Goal: Information Seeking & Learning: Learn about a topic

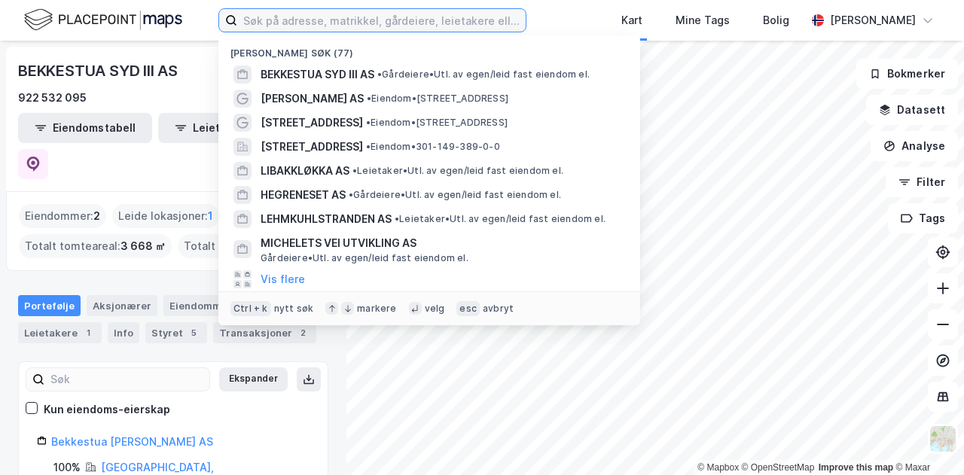
click at [423, 29] on input at bounding box center [381, 20] width 289 height 23
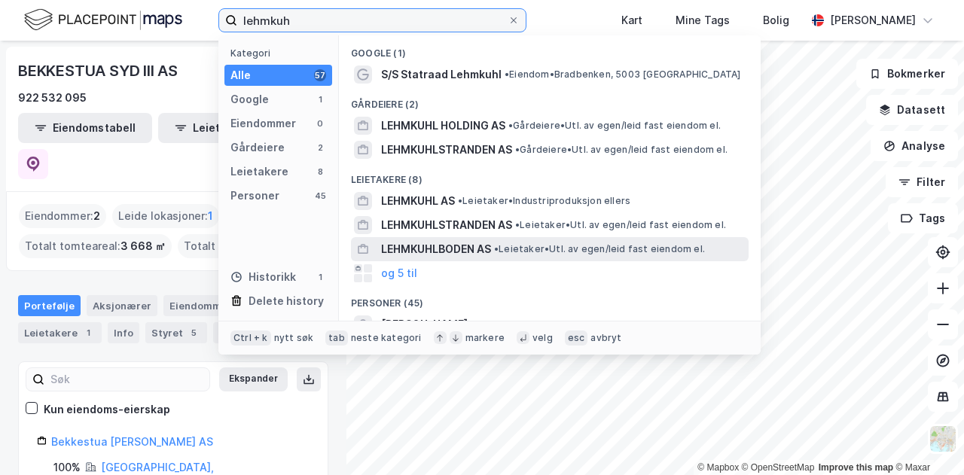
type input "lehmkuh"
click at [441, 242] on span "LEHMKUHLBODEN AS" at bounding box center [436, 249] width 110 height 18
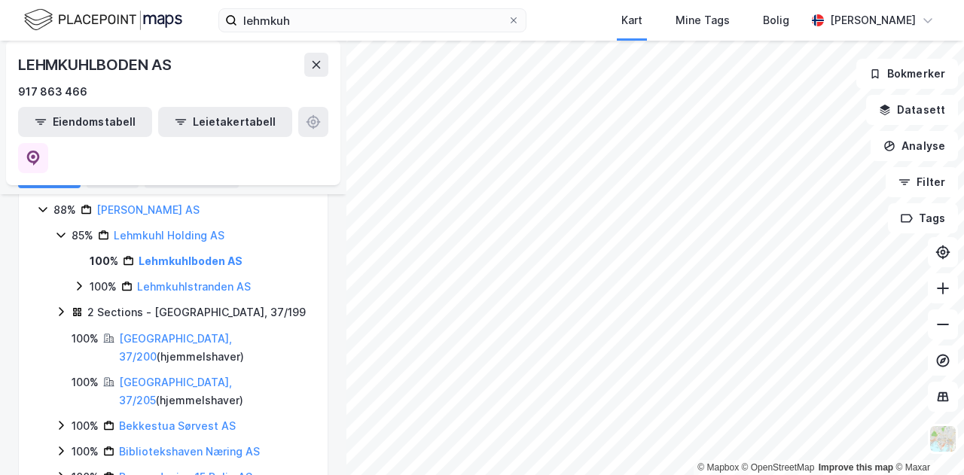
scroll to position [200, 0]
click at [84, 279] on div "100% Lehmkuhlstranden AS" at bounding box center [191, 288] width 237 height 18
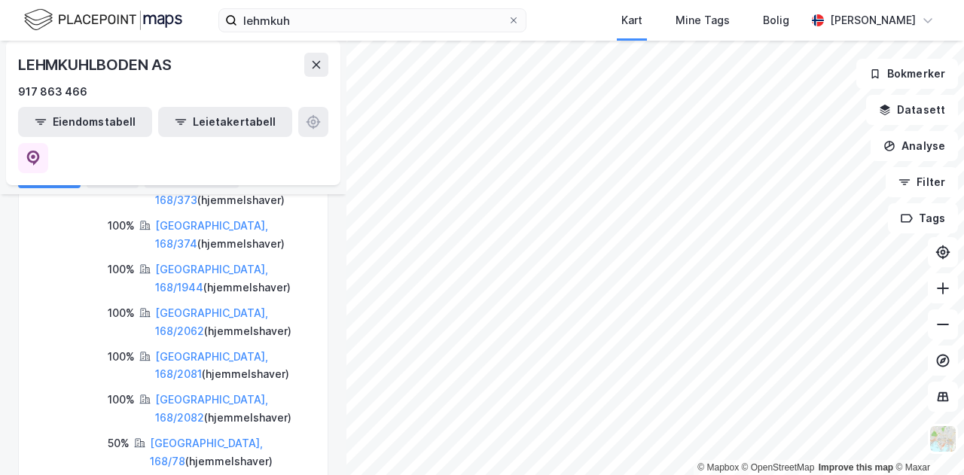
scroll to position [530, 0]
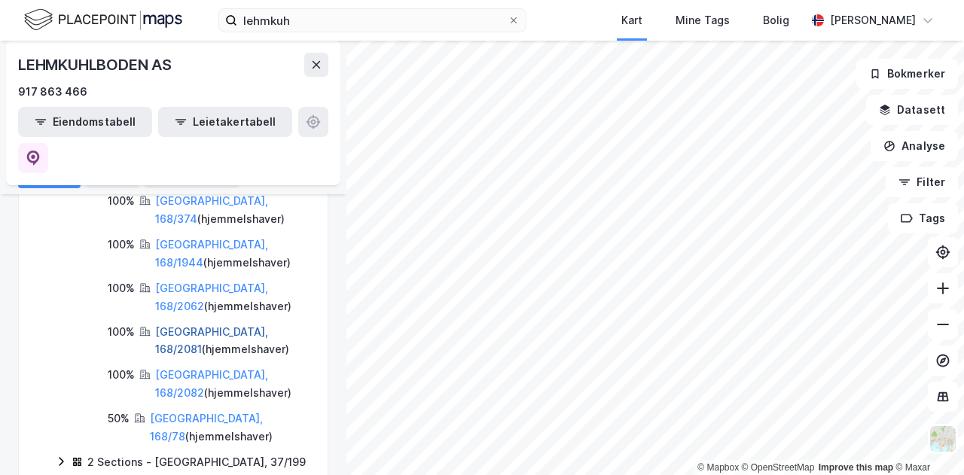
click at [188, 325] on link "[GEOGRAPHIC_DATA], 168/2081" at bounding box center [211, 340] width 113 height 31
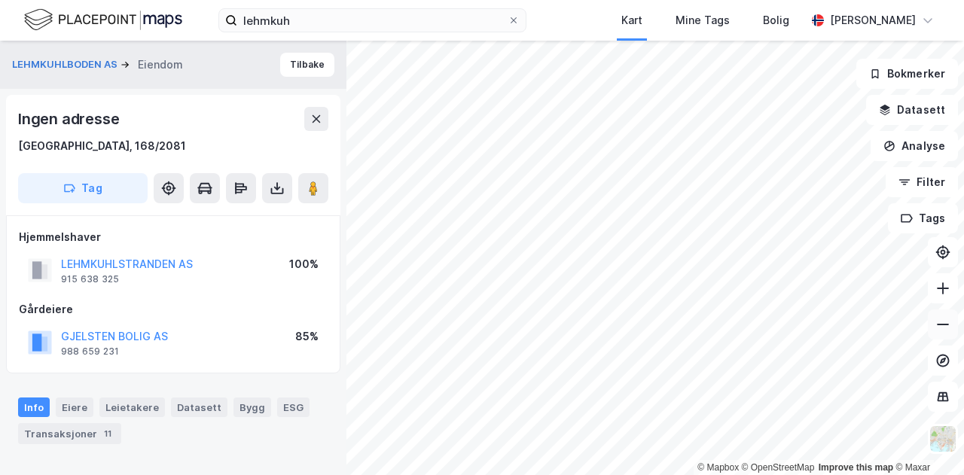
click at [939, 326] on icon at bounding box center [943, 324] width 15 height 15
click at [939, 292] on icon at bounding box center [943, 288] width 15 height 15
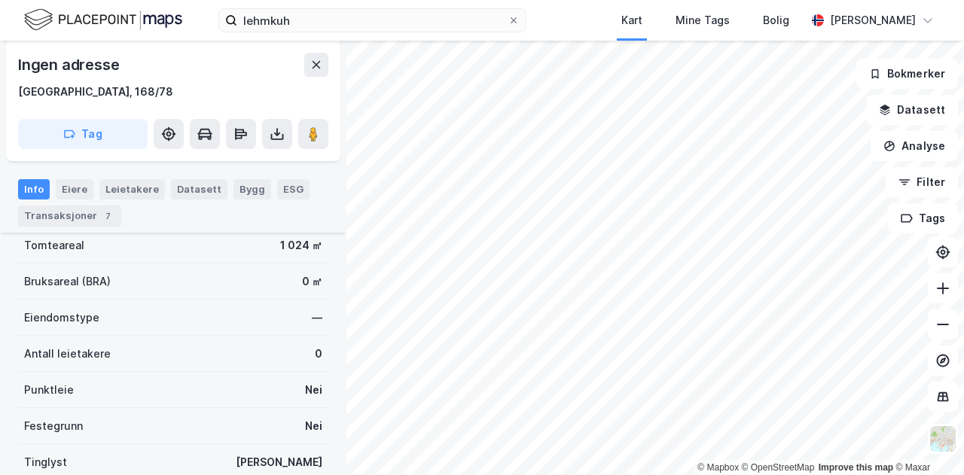
scroll to position [293, 0]
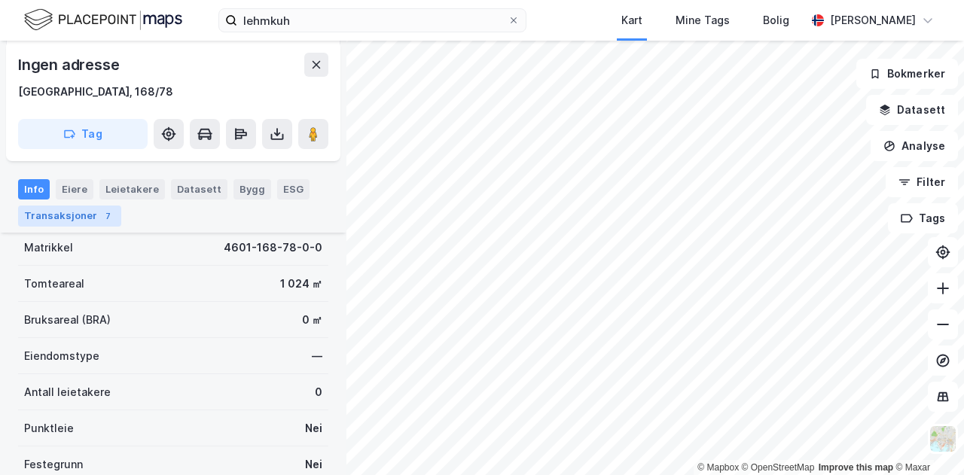
click at [87, 210] on div "Transaksjoner 7" at bounding box center [69, 215] width 103 height 21
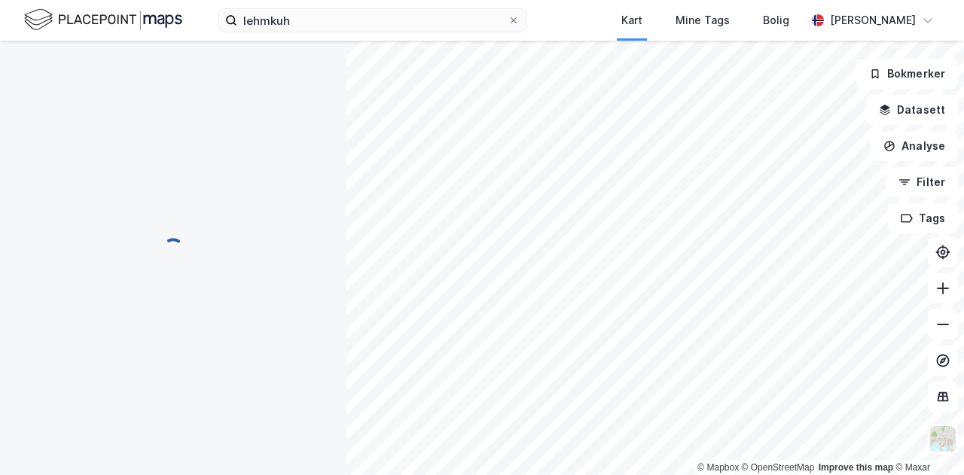
scroll to position [408, 0]
